Goal: Task Accomplishment & Management: Use online tool/utility

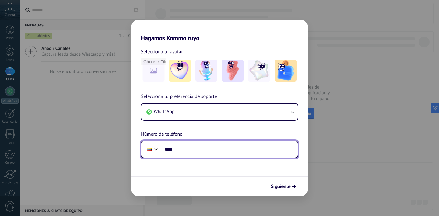
click at [195, 149] on input "****" at bounding box center [230, 150] width 136 height 14
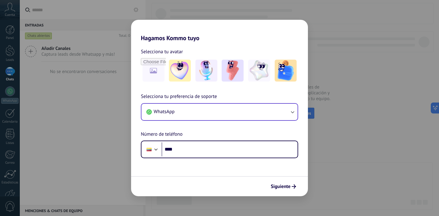
click at [210, 119] on button "WhatsApp" at bounding box center [219, 112] width 156 height 16
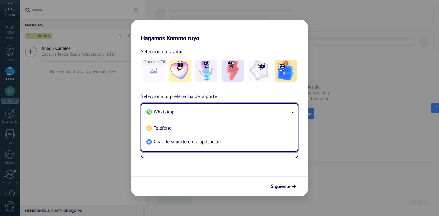
click at [195, 115] on li "WhatsApp" at bounding box center [218, 112] width 149 height 14
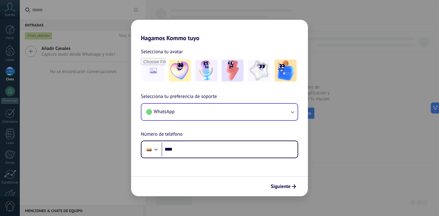
click at [272, 72] on div at bounding box center [219, 70] width 157 height 25
click at [280, 73] on img at bounding box center [286, 71] width 22 height 22
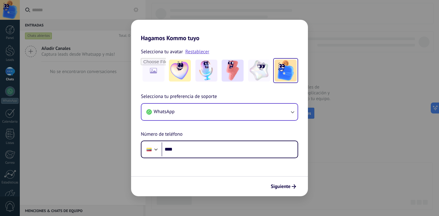
click at [202, 108] on button "WhatsApp" at bounding box center [219, 112] width 156 height 16
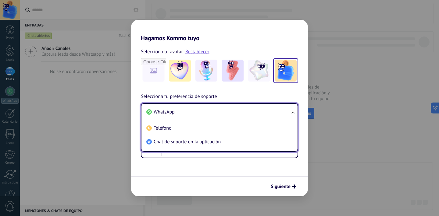
click at [189, 111] on li "WhatsApp" at bounding box center [218, 112] width 149 height 14
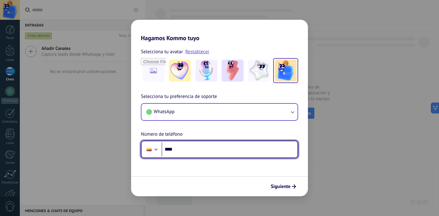
click at [180, 145] on input "****" at bounding box center [230, 150] width 136 height 14
click at [177, 152] on input "**********" at bounding box center [230, 150] width 136 height 14
type input "**********"
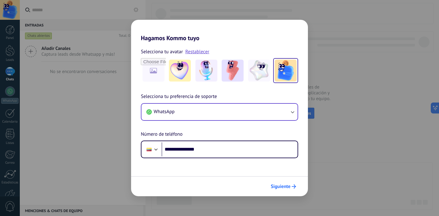
click at [283, 186] on span "Siguiente" at bounding box center [281, 187] width 20 height 4
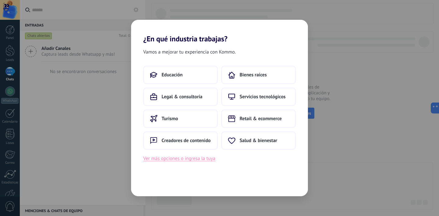
click at [189, 157] on button "Ver más opciones o ingresa la tuya" at bounding box center [179, 159] width 72 height 8
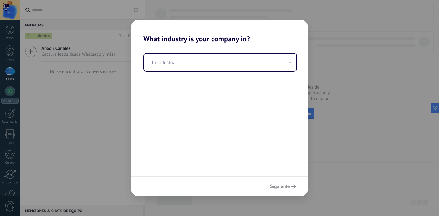
click at [206, 73] on div "Tu industria" at bounding box center [219, 109] width 177 height 133
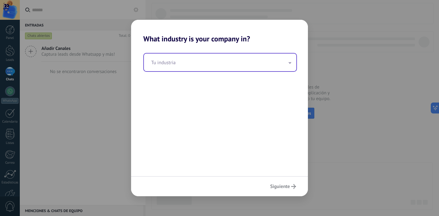
click at [209, 67] on input "text" at bounding box center [220, 63] width 152 height 18
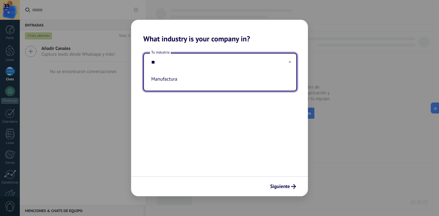
type input "*"
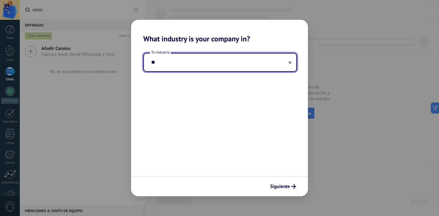
type input "*"
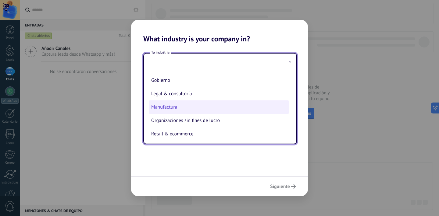
scroll to position [66, 0]
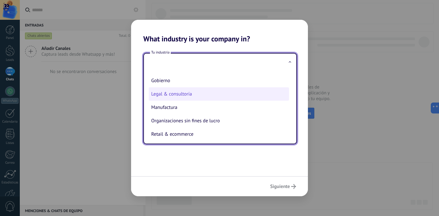
click at [183, 91] on li "Legal & consultoría" at bounding box center [219, 94] width 140 height 13
type input "**********"
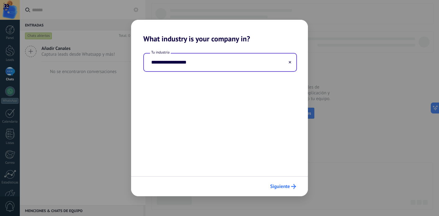
click at [282, 184] on button "Siguiente" at bounding box center [282, 187] width 31 height 10
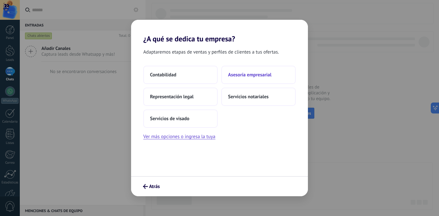
click at [256, 77] on span "Asesoría empresarial" at bounding box center [249, 75] width 43 height 6
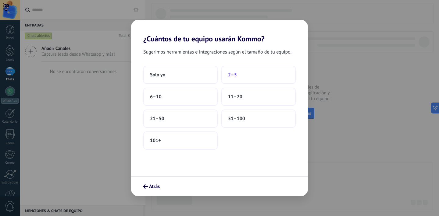
click at [234, 73] on span "2–5" at bounding box center [232, 75] width 9 height 6
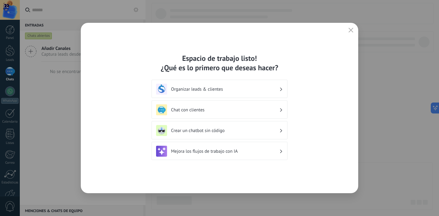
click at [239, 87] on h3 "Organizar leads & clientes" at bounding box center [225, 90] width 108 height 6
click at [202, 90] on h3 "Organizar leads & clientes" at bounding box center [225, 90] width 108 height 6
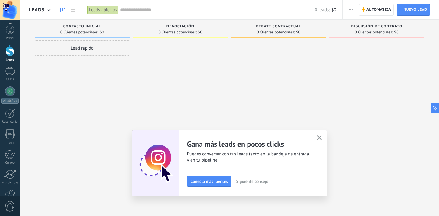
scroll to position [37, 0]
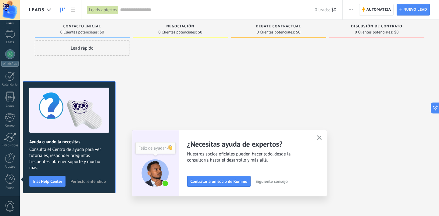
click at [321, 135] on button "button" at bounding box center [320, 138] width 8 height 8
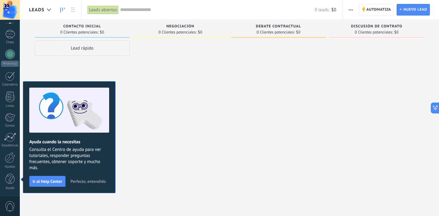
click at [80, 182] on span "Perfecto, entendido" at bounding box center [87, 182] width 35 height 4
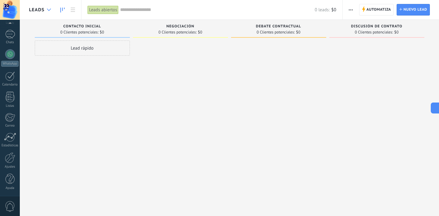
click at [48, 10] on use at bounding box center [49, 10] width 4 height 2
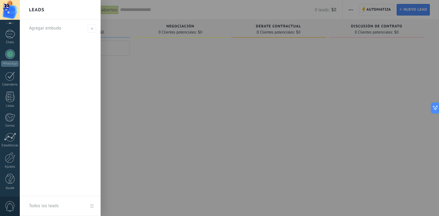
click at [138, 72] on div at bounding box center [239, 108] width 439 height 216
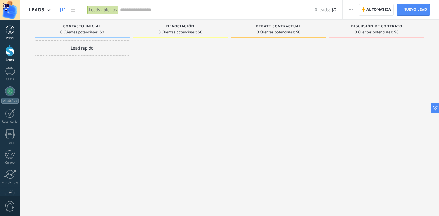
scroll to position [0, 0]
click at [11, 39] on div "Panel" at bounding box center [10, 38] width 18 height 4
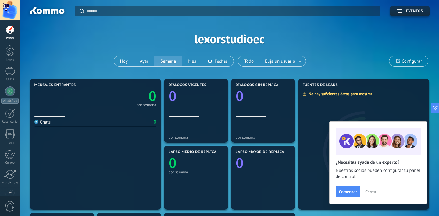
click at [371, 191] on span "Cerrar" at bounding box center [370, 192] width 11 height 4
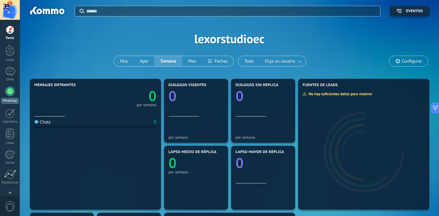
click at [9, 93] on div at bounding box center [10, 92] width 10 height 10
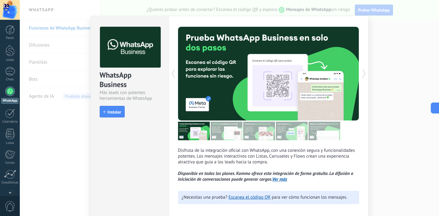
scroll to position [2, 0]
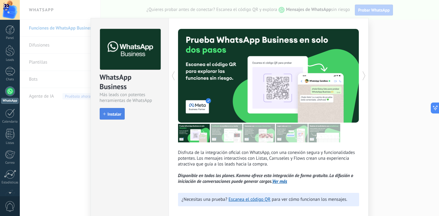
click at [114, 114] on span "Instalar" at bounding box center [115, 114] width 14 height 4
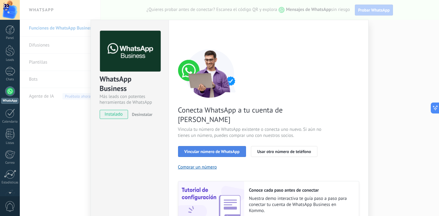
scroll to position [0, 0]
click at [216, 150] on span "Vincular número de WhatsApp" at bounding box center [211, 152] width 55 height 4
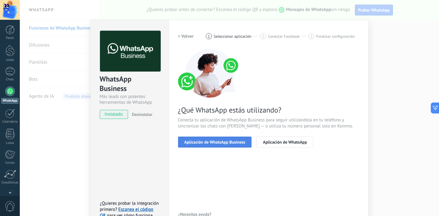
click at [218, 140] on span "Aplicación de WhatsApp Business" at bounding box center [214, 142] width 61 height 4
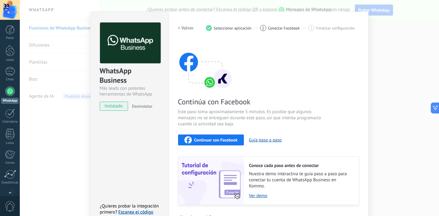
scroll to position [4, 0]
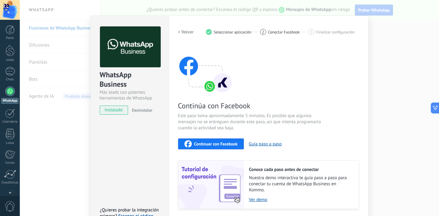
click at [264, 31] on div "2" at bounding box center [263, 32] width 6 height 6
click at [213, 143] on span "Continuar con Facebook" at bounding box center [216, 144] width 44 height 4
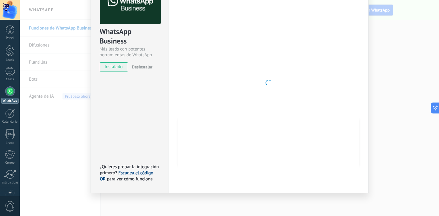
scroll to position [47, 0]
click at [133, 173] on link "Escanea el código QR" at bounding box center [126, 177] width 53 height 12
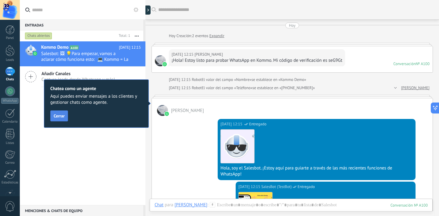
click at [58, 118] on span "Cerrar" at bounding box center [59, 116] width 11 height 4
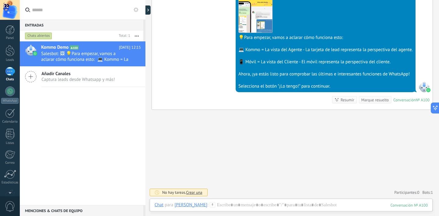
scroll to position [186, 0]
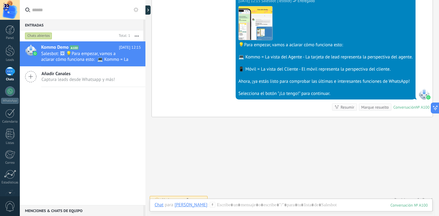
click at [292, 94] on div "Selecciona el botón "¡Lo tengo!" para continuar." at bounding box center [325, 94] width 174 height 6
click at [407, 107] on div "Conversación" at bounding box center [404, 107] width 23 height 5
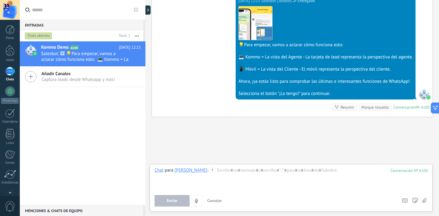
drag, startPoint x: 243, startPoint y: 181, endPoint x: 127, endPoint y: 169, distance: 117.0
click at [127, 169] on div "Entradas 0 Chats abiertos Total: 1 Silenciar Acciones múltiples Ordenar Más rec…" at bounding box center [219, 108] width 439 height 216
click at [302, 141] on div "Buscar Carga más [DATE] [DATE] Creación: 2 eventos Expandir [DATE] 12:15 [PERSO…" at bounding box center [292, 19] width 294 height 410
click at [213, 201] on span "Cancelar" at bounding box center [214, 200] width 15 height 5
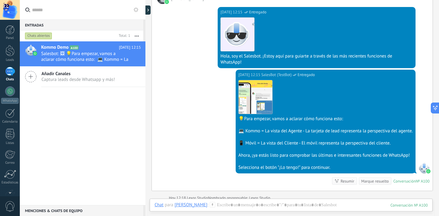
scroll to position [139, 0]
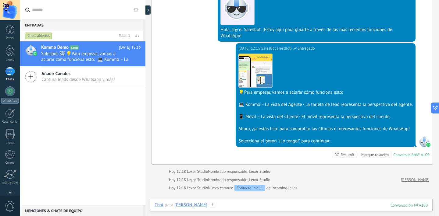
click at [271, 203] on div at bounding box center [291, 211] width 273 height 18
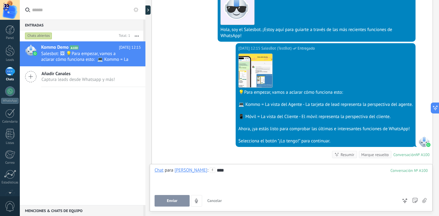
click at [183, 196] on button "Enviar" at bounding box center [172, 201] width 35 height 12
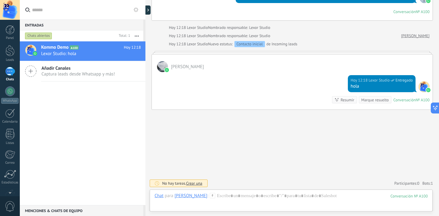
scroll to position [283, 0]
click at [80, 73] on span "Captura leads desde Whatsapp y más!" at bounding box center [77, 74] width 73 height 6
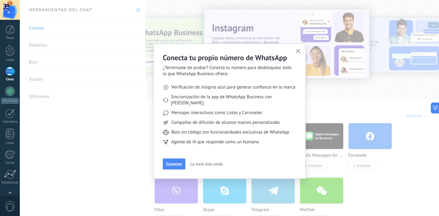
click at [298, 49] on icon "button" at bounding box center [298, 51] width 5 height 5
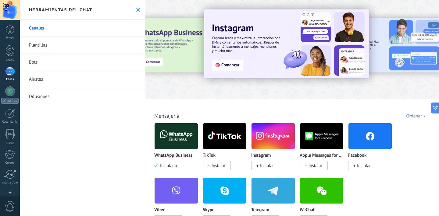
click at [134, 13] on div "Herramientas del chat" at bounding box center [83, 10] width 126 height 20
click at [136, 11] on use at bounding box center [138, 10] width 4 height 4
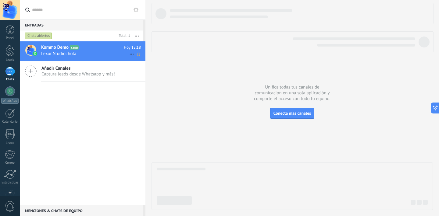
click at [97, 52] on span "Lexor Studio: hola" at bounding box center [85, 54] width 88 height 6
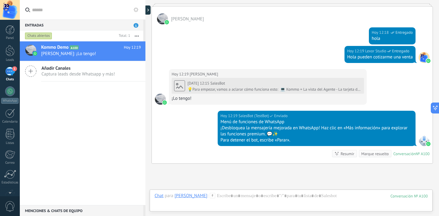
scroll to position [389, 0]
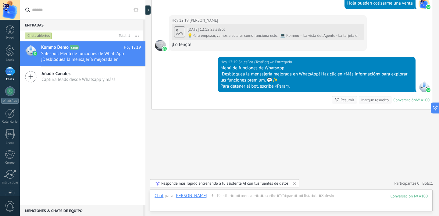
click at [288, 86] on div "Para detener el bot, escribe «Parar»." at bounding box center [316, 87] width 192 height 6
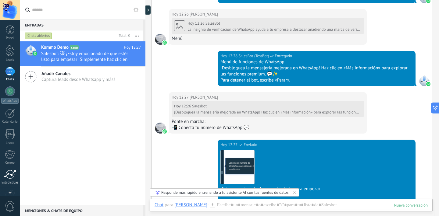
scroll to position [2354, 0]
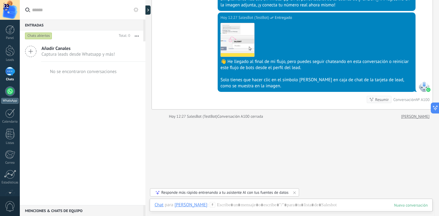
click at [10, 91] on div at bounding box center [10, 92] width 10 height 10
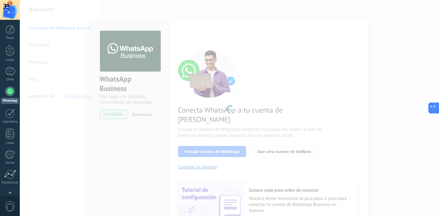
click at [435, 107] on icon at bounding box center [435, 107] width 2 height 2
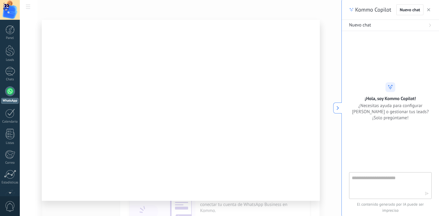
type textarea "**********"
click at [369, 178] on textarea at bounding box center [386, 186] width 69 height 22
type textarea "**********"
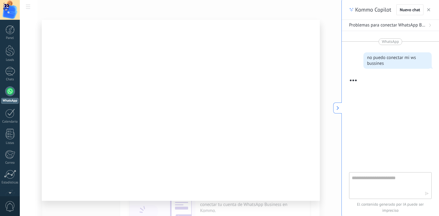
click at [335, 111] on button at bounding box center [337, 108] width 9 height 11
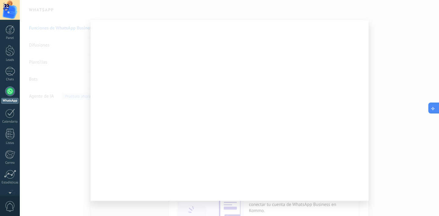
scroll to position [18, 0]
click at [269, 84] on div at bounding box center [230, 110] width 278 height 181
click at [418, 104] on div at bounding box center [229, 108] width 419 height 216
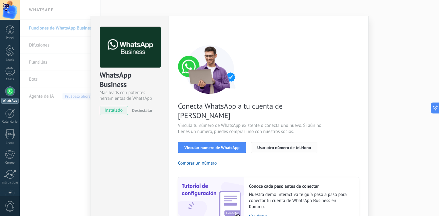
scroll to position [2, 0]
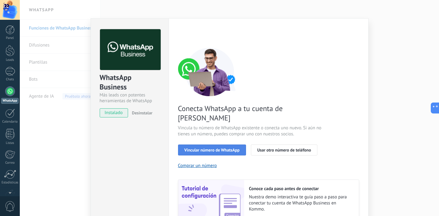
click at [213, 148] on span "Vincular número de WhatsApp" at bounding box center [211, 150] width 55 height 4
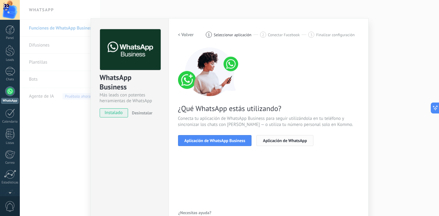
click at [284, 139] on span "Aplicación de WhatsApp" at bounding box center [285, 141] width 44 height 4
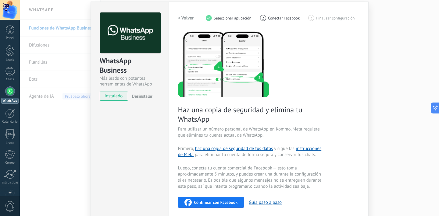
scroll to position [19, 0]
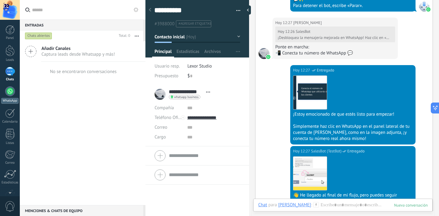
scroll to position [9, 0]
click at [17, 91] on link "WhatsApp" at bounding box center [10, 95] width 20 height 17
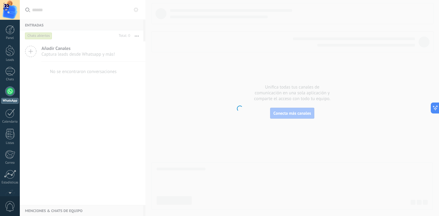
click at [11, 91] on div at bounding box center [10, 92] width 10 height 10
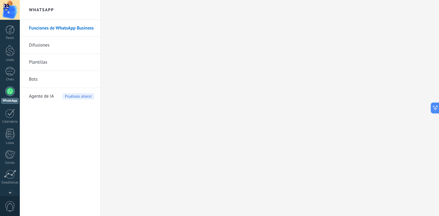
click at [12, 91] on div at bounding box center [10, 92] width 10 height 10
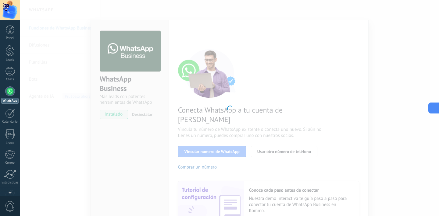
click at [434, 107] on icon at bounding box center [433, 108] width 6 height 6
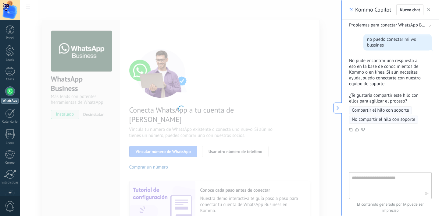
type textarea "**********"
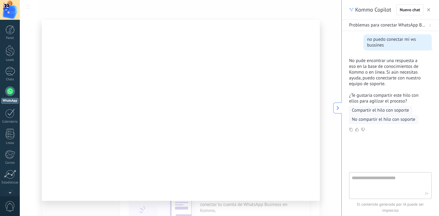
click at [338, 103] on button at bounding box center [337, 108] width 9 height 11
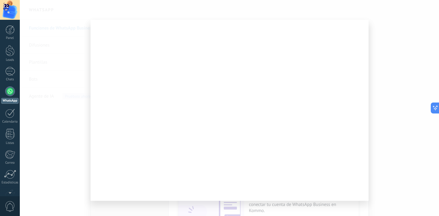
click at [386, 82] on div at bounding box center [229, 108] width 419 height 216
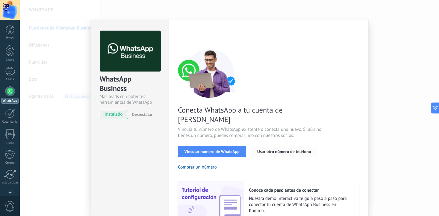
scroll to position [0, 0]
click at [211, 150] on span "Vincular número de WhatsApp" at bounding box center [211, 152] width 55 height 4
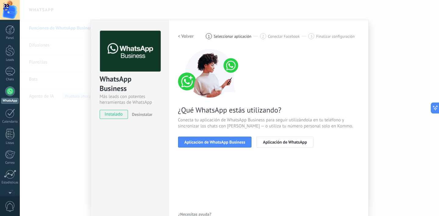
click at [112, 113] on span "instalado" at bounding box center [114, 114] width 28 height 9
click at [219, 142] on span "Aplicación de WhatsApp Business" at bounding box center [214, 142] width 61 height 4
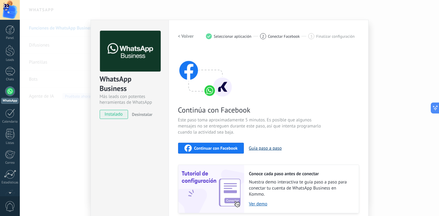
click at [261, 148] on button "Guía paso a paso" at bounding box center [265, 149] width 33 height 6
click at [215, 148] on span "Continuar con Facebook" at bounding box center [216, 148] width 44 height 4
click at [216, 148] on span "Continuar con Facebook" at bounding box center [216, 148] width 44 height 4
click at [209, 145] on div "Continuar con Facebook" at bounding box center [210, 148] width 53 height 7
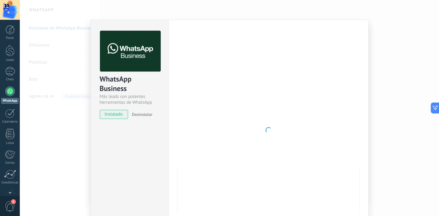
click at [263, 113] on div at bounding box center [268, 130] width 181 height 199
click at [410, 71] on div "WhatsApp Business Más leads con potentes herramientas de WhatsApp instalado Des…" at bounding box center [229, 108] width 419 height 216
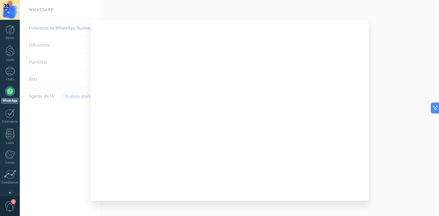
click at [391, 60] on div at bounding box center [229, 108] width 419 height 216
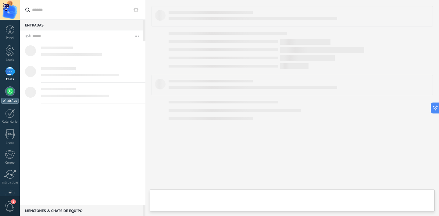
click at [12, 89] on div at bounding box center [10, 92] width 10 height 10
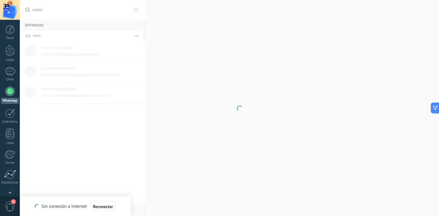
click at [11, 89] on div at bounding box center [10, 92] width 10 height 10
click at [282, 115] on body ".abccls-1,.abccls-2{fill-rule:evenodd}.abccls-2{fill:#fff} .abfcls-1{fill:none}…" at bounding box center [219, 108] width 439 height 216
click at [267, 100] on body ".abccls-1,.abccls-2{fill-rule:evenodd}.abccls-2{fill:#fff} .abfcls-1{fill:none}…" at bounding box center [219, 108] width 439 height 216
